Goal: Task Accomplishment & Management: Use online tool/utility

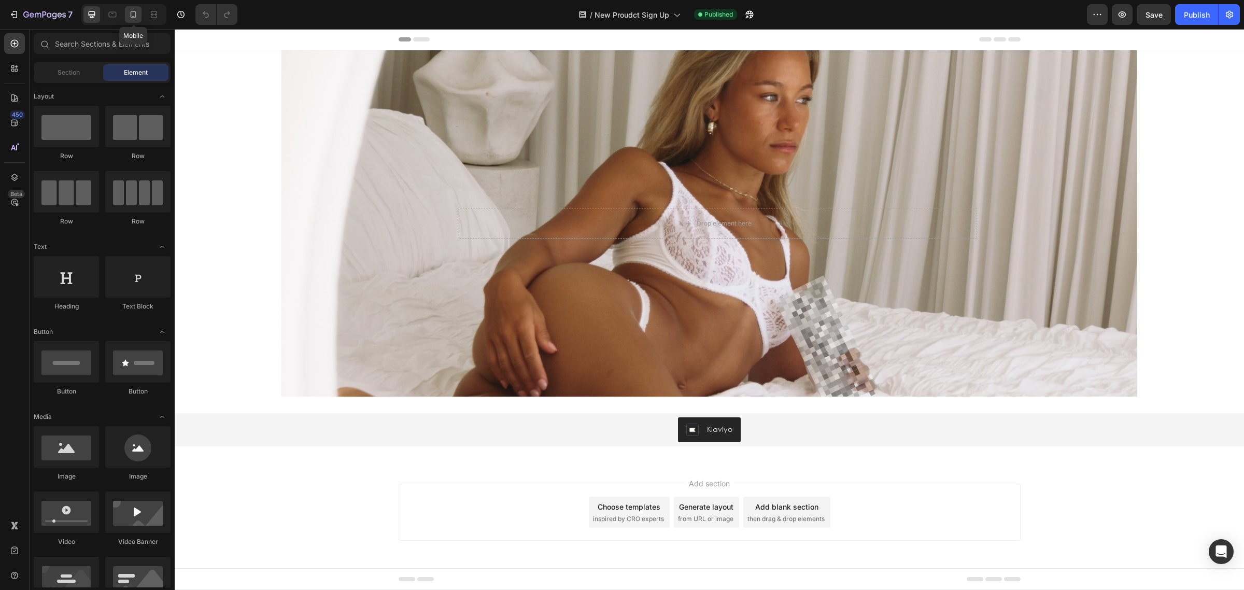
click at [138, 13] on icon at bounding box center [133, 14] width 10 height 10
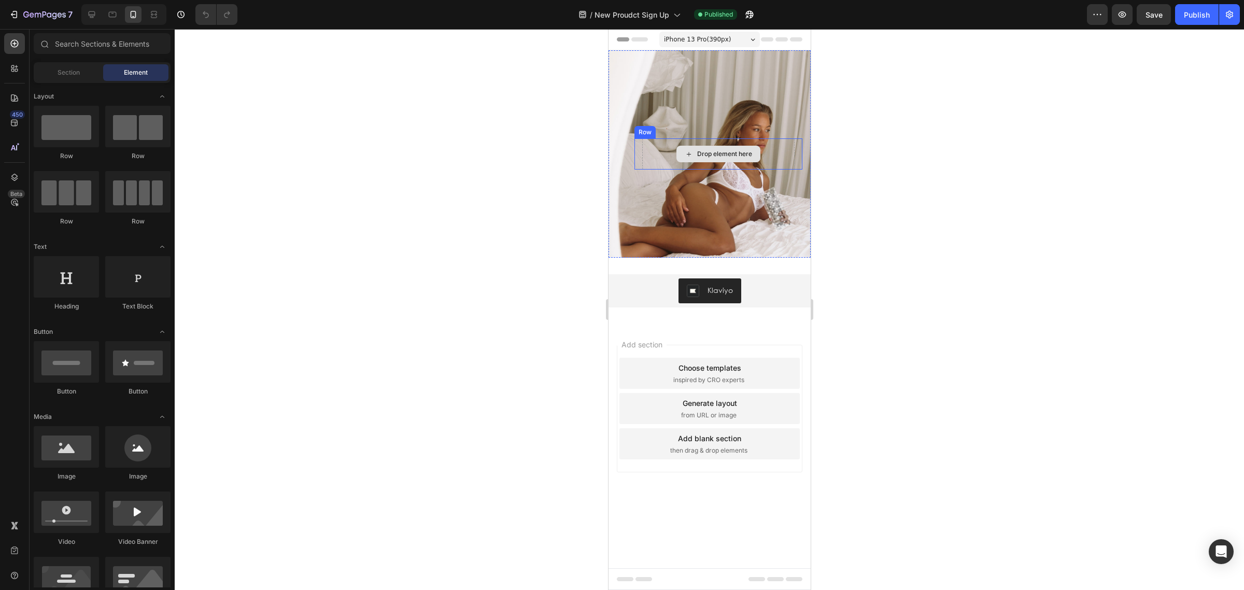
click at [699, 154] on div "Drop element here" at bounding box center [724, 154] width 55 height 8
click at [671, 203] on div "Overlay" at bounding box center [709, 153] width 202 height 207
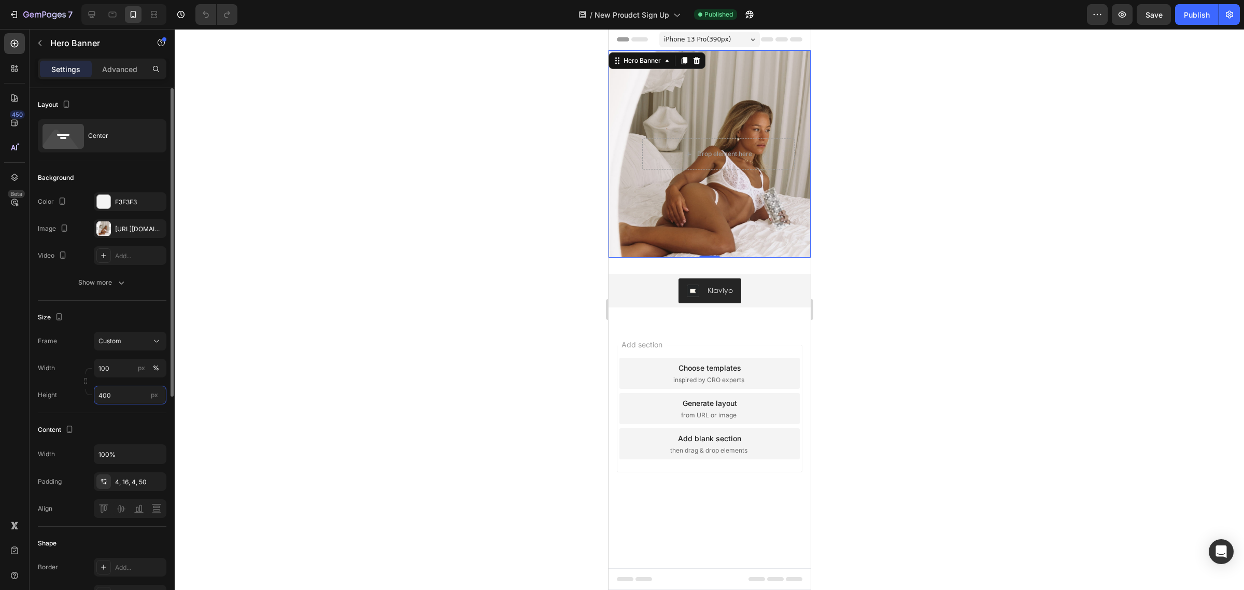
click at [120, 395] on input "400" at bounding box center [130, 395] width 73 height 19
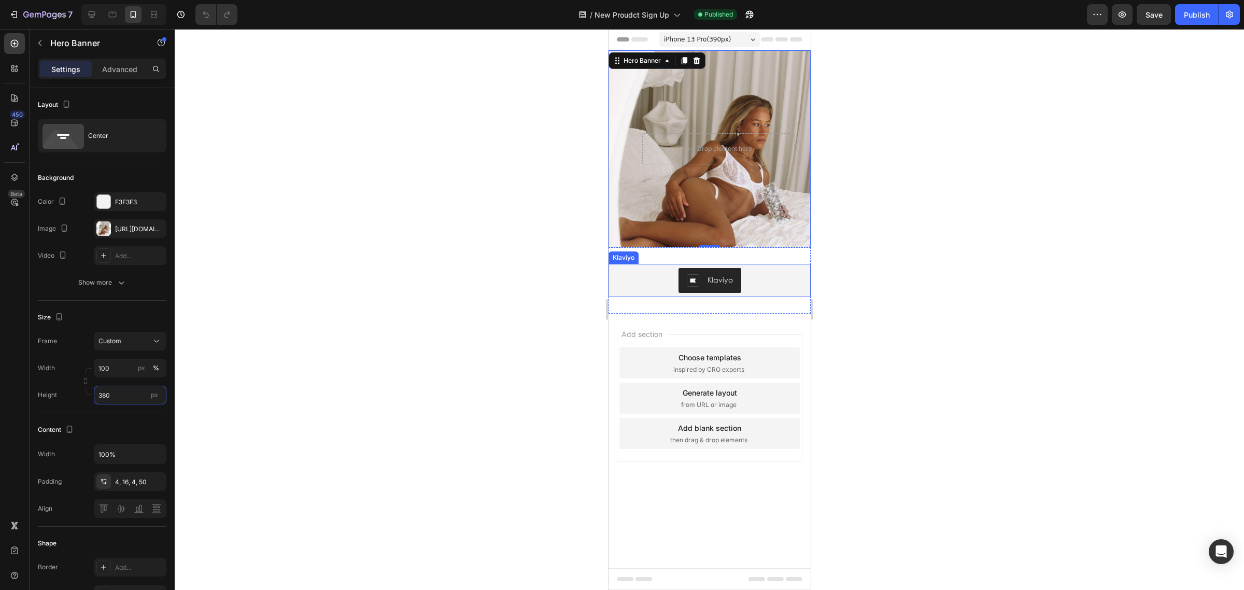
type input "380"
click at [941, 199] on div at bounding box center [709, 309] width 1069 height 561
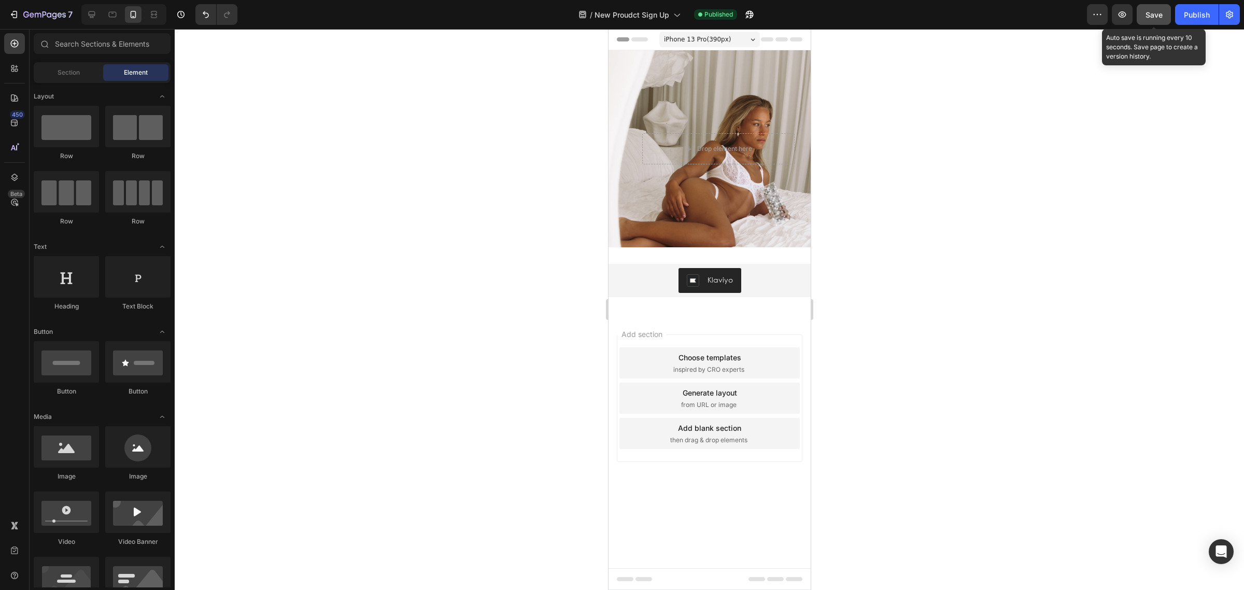
click at [1157, 11] on span "Save" at bounding box center [1154, 14] width 17 height 9
click at [1120, 16] on icon "button" at bounding box center [1122, 14] width 10 height 10
